Goal: Find specific page/section: Find specific page/section

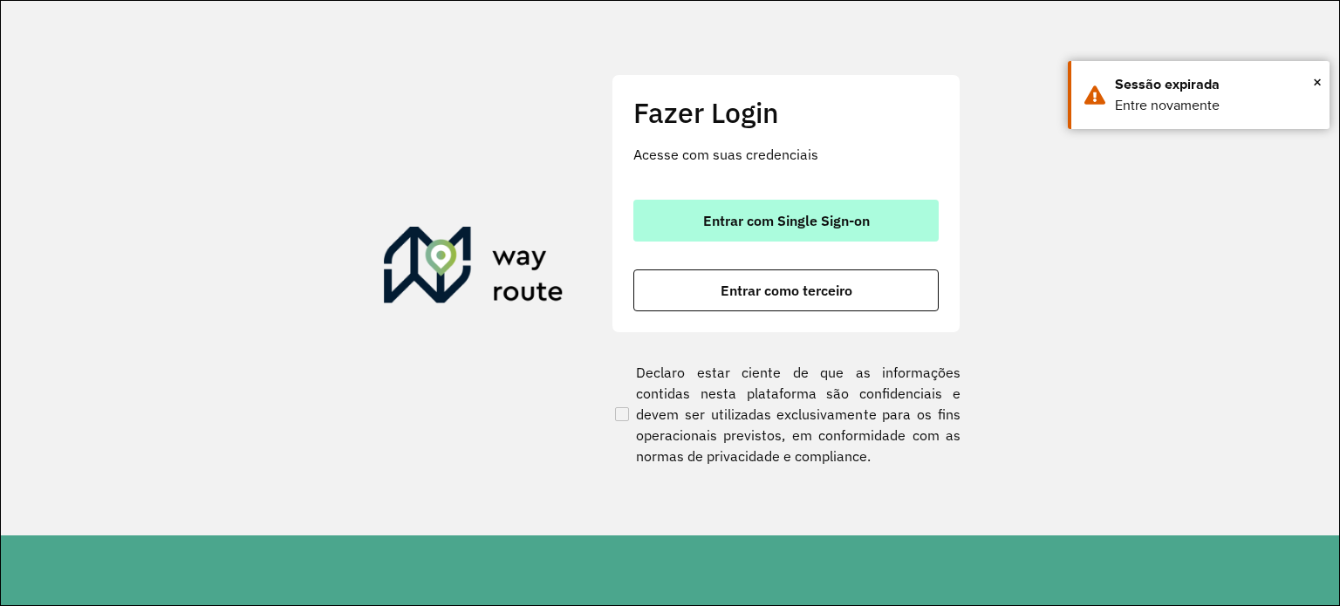
click at [811, 232] on button "Entrar com Single Sign-on" at bounding box center [785, 221] width 305 height 42
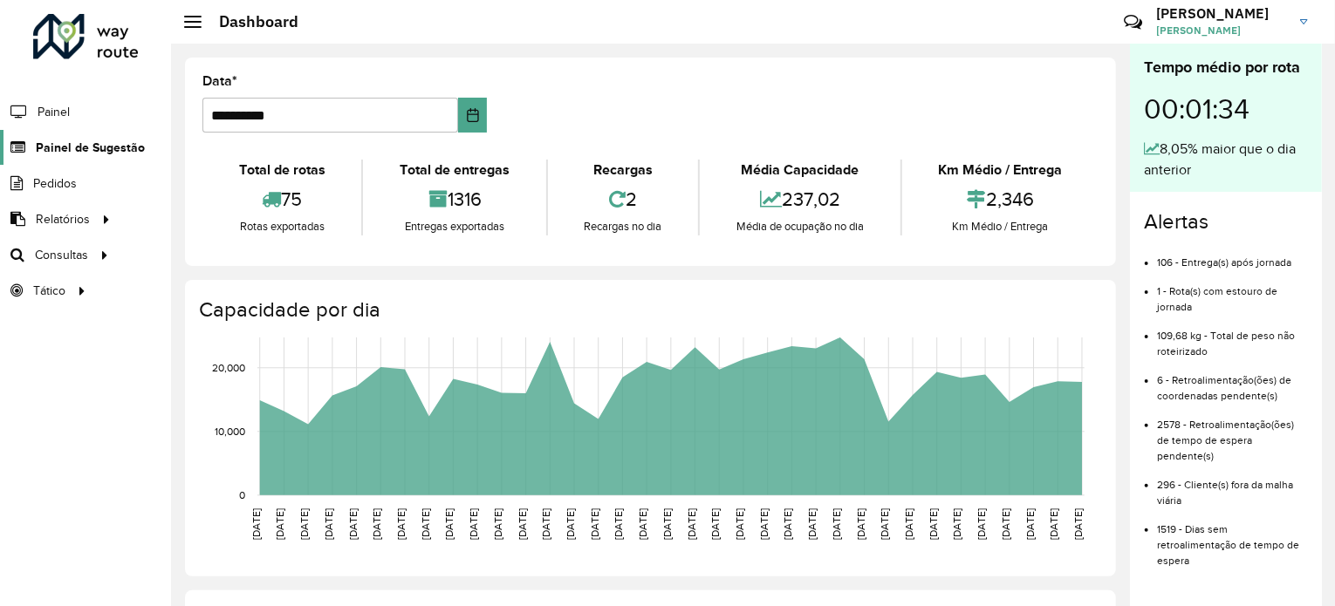
click at [79, 149] on span "Painel de Sugestão" at bounding box center [90, 148] width 109 height 18
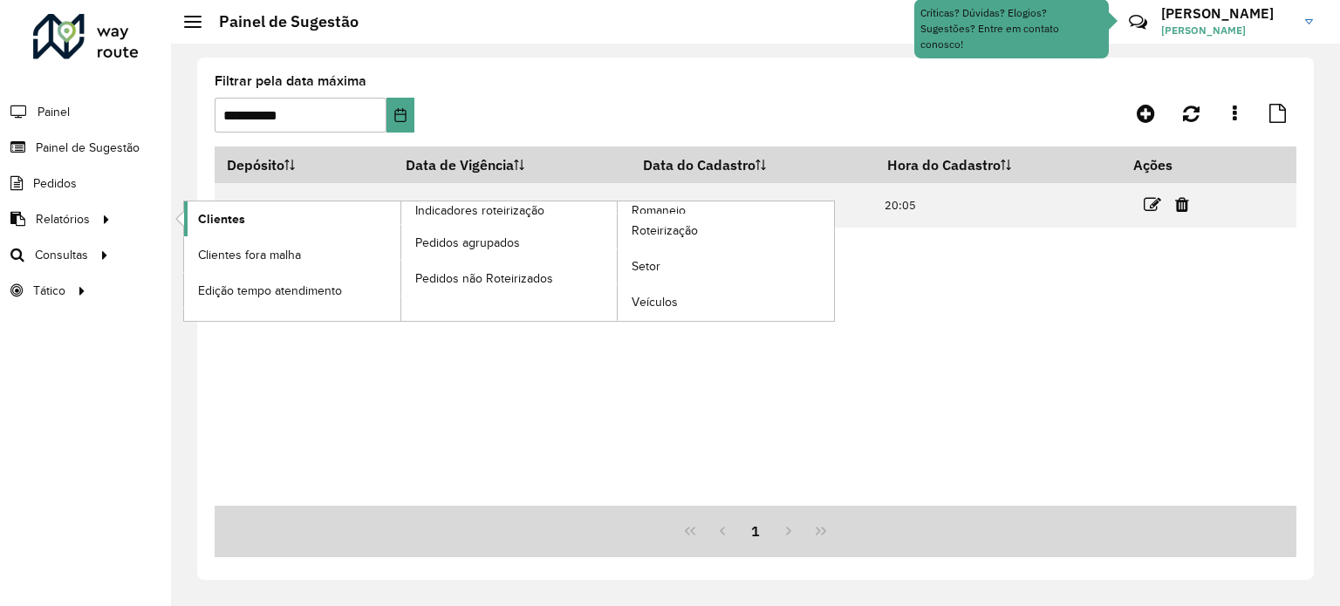
click at [236, 214] on span "Clientes" at bounding box center [221, 219] width 47 height 18
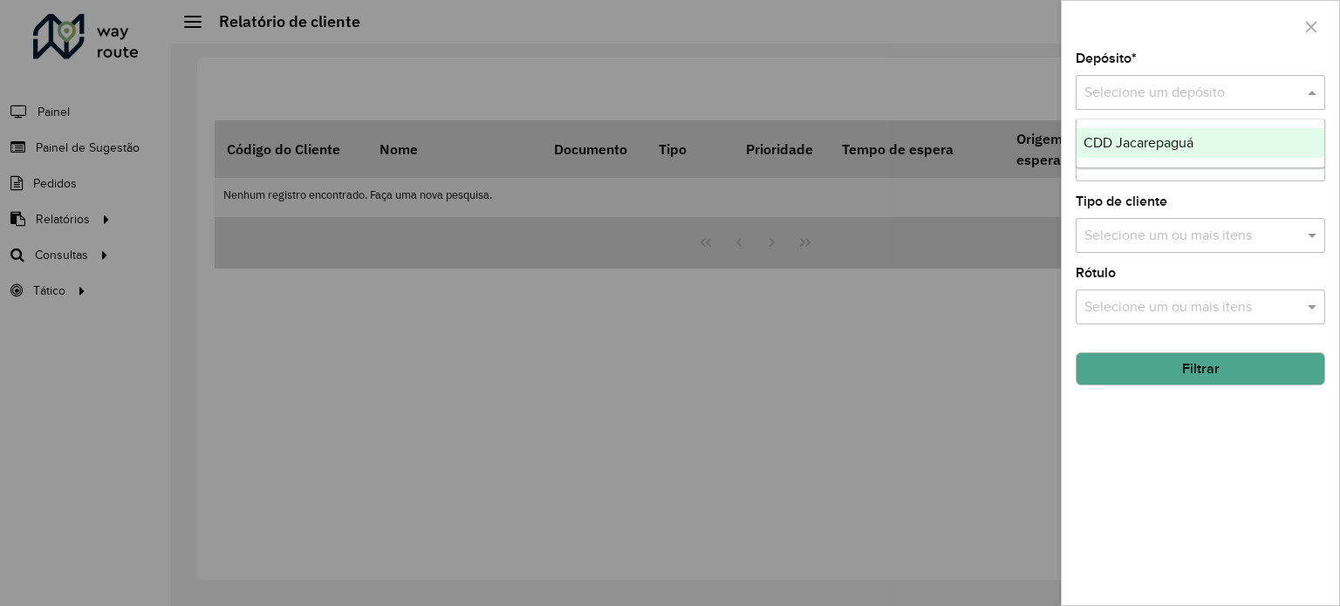
click at [1253, 92] on input "text" at bounding box center [1182, 93] width 197 height 21
click at [1104, 146] on span "CDD Jacarepaguá" at bounding box center [1138, 142] width 110 height 15
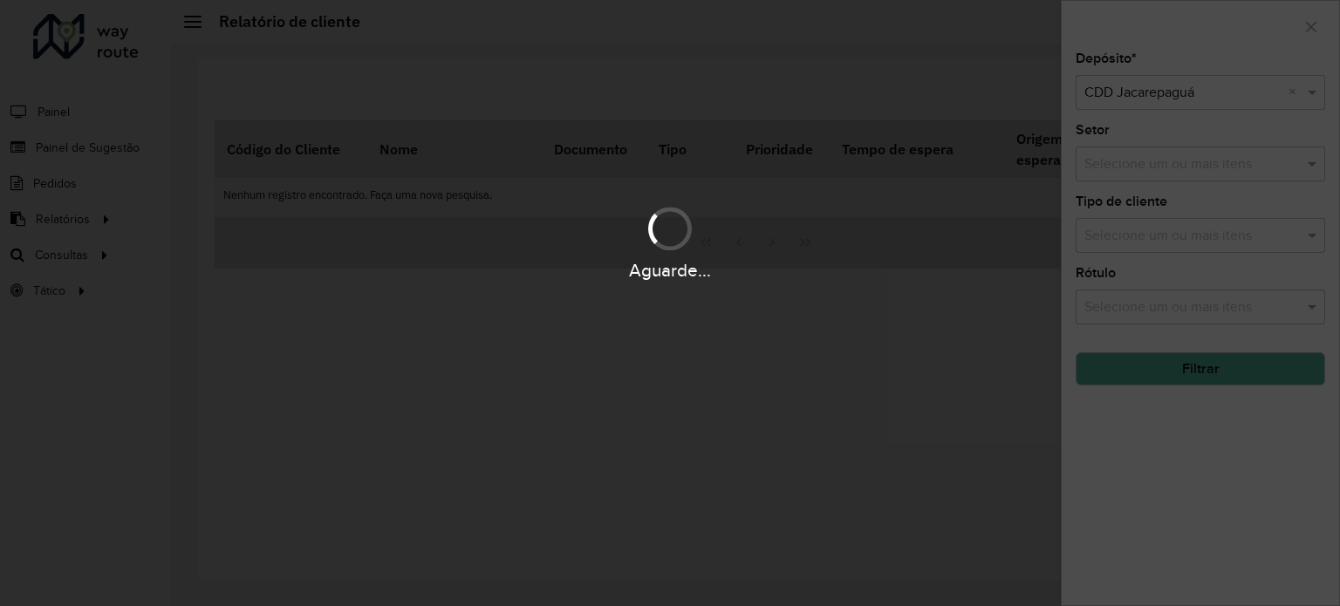
click at [1131, 166] on div "Aguarde..." at bounding box center [670, 303] width 1340 height 606
